Goal: Task Accomplishment & Management: Complete application form

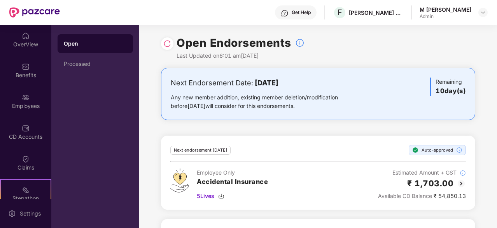
scroll to position [73, 0]
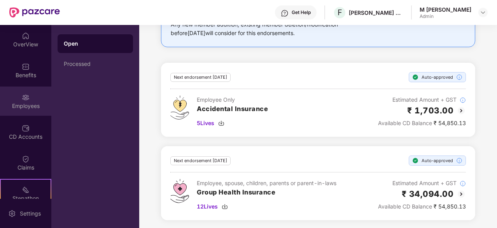
click at [18, 111] on div "Employees" at bounding box center [25, 100] width 51 height 29
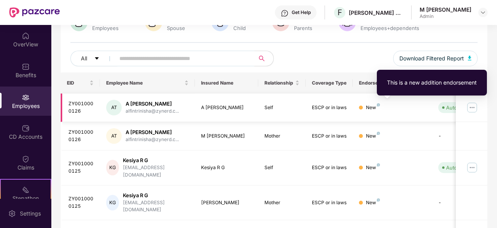
click at [379, 104] on img at bounding box center [378, 104] width 3 height 3
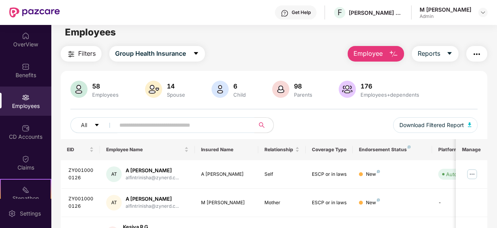
scroll to position [0, 0]
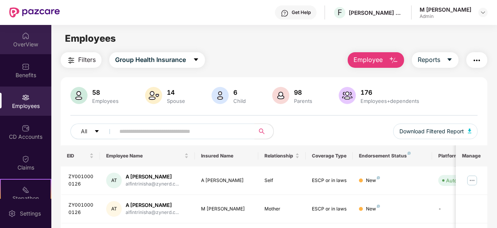
click at [20, 46] on div "OverView" at bounding box center [25, 44] width 51 height 8
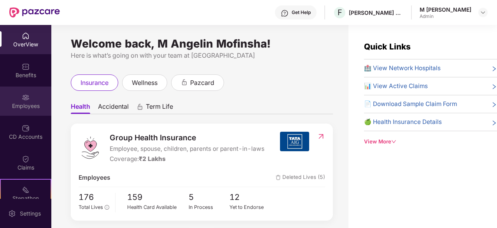
click at [27, 102] on div "Employees" at bounding box center [25, 106] width 51 height 8
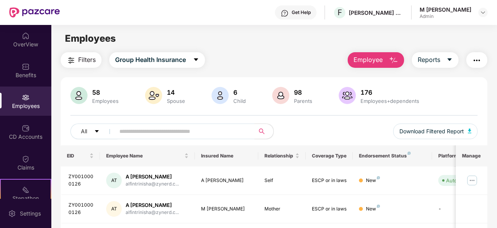
click at [389, 60] on button "Employee" at bounding box center [376, 60] width 56 height 16
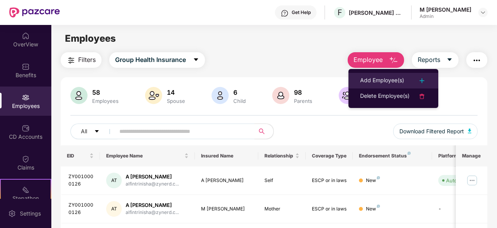
click at [376, 88] on li "Add Employee(s)" at bounding box center [394, 81] width 90 height 16
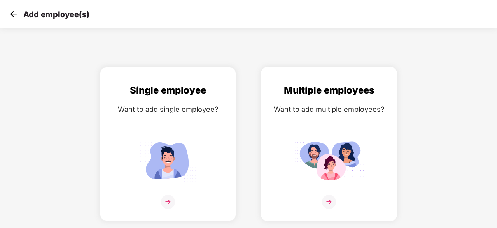
click at [335, 145] on img at bounding box center [329, 160] width 70 height 49
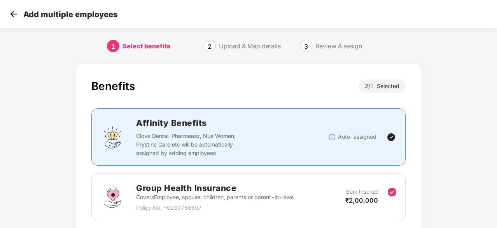
scroll to position [114, 0]
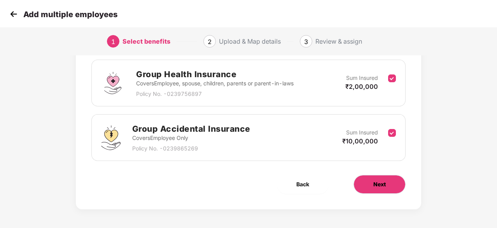
click at [376, 180] on span "Next" at bounding box center [380, 184] width 12 height 9
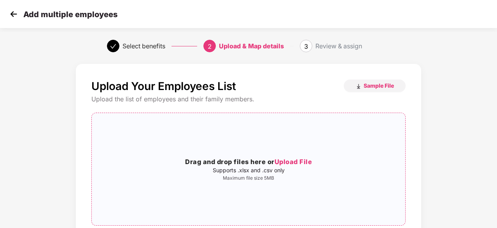
click at [310, 163] on span "Upload File" at bounding box center [294, 162] width 38 height 8
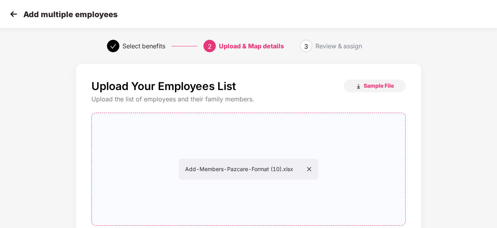
scroll to position [85, 0]
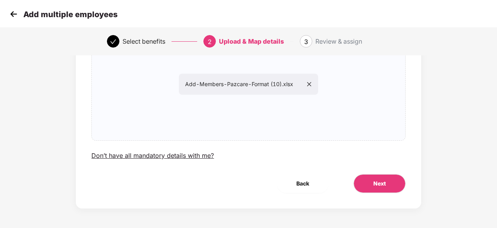
click at [348, 142] on div "Upload Your Employees List Sample File Upload the list of employees and their f…" at bounding box center [248, 77] width 314 height 165
click at [386, 189] on button "Next" at bounding box center [380, 183] width 52 height 19
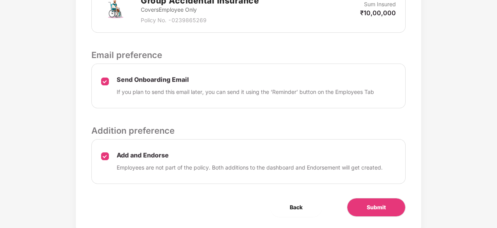
scroll to position [343, 0]
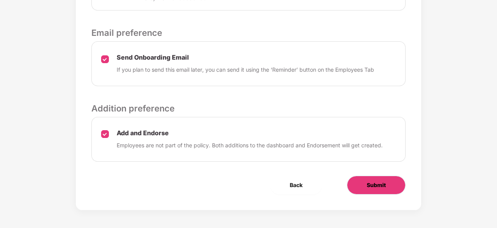
click at [385, 182] on span "Submit" at bounding box center [376, 185] width 19 height 9
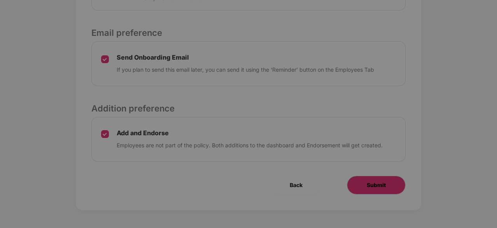
scroll to position [0, 0]
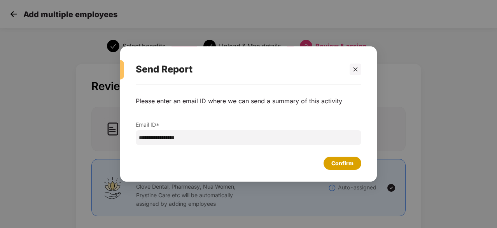
click at [352, 158] on div "Confirm" at bounding box center [343, 162] width 38 height 13
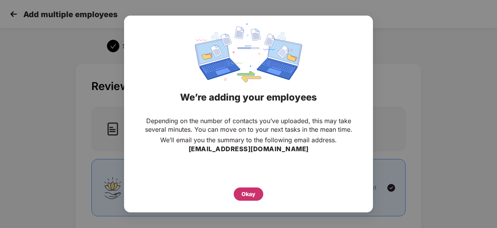
click at [247, 195] on div "Okay" at bounding box center [249, 194] width 14 height 9
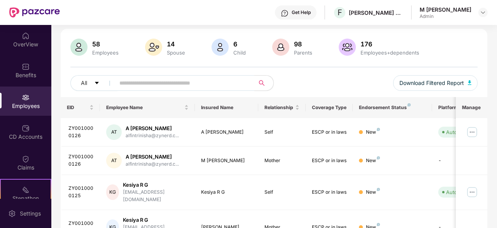
scroll to position [56, 0]
